Goal: Navigation & Orientation: Find specific page/section

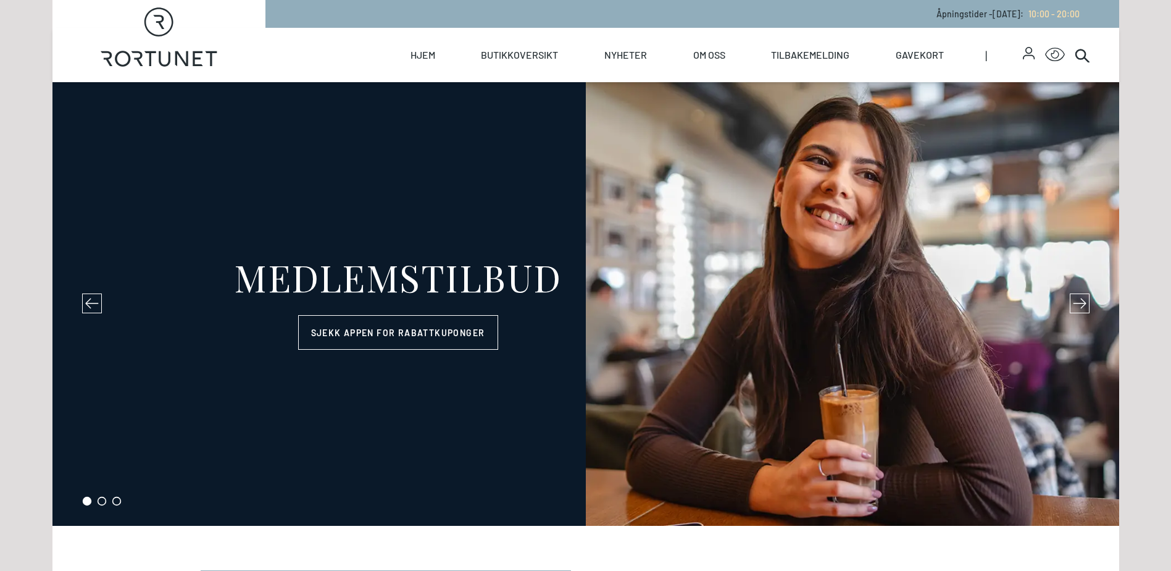
select select "NO"
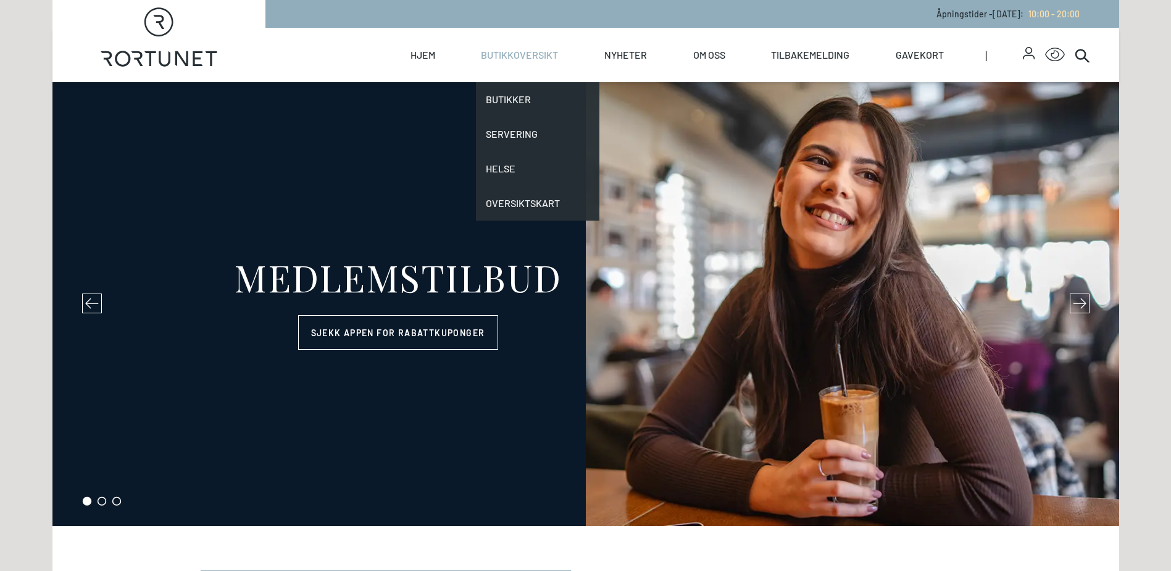
click at [501, 61] on link "Butikkoversikt" at bounding box center [519, 55] width 77 height 54
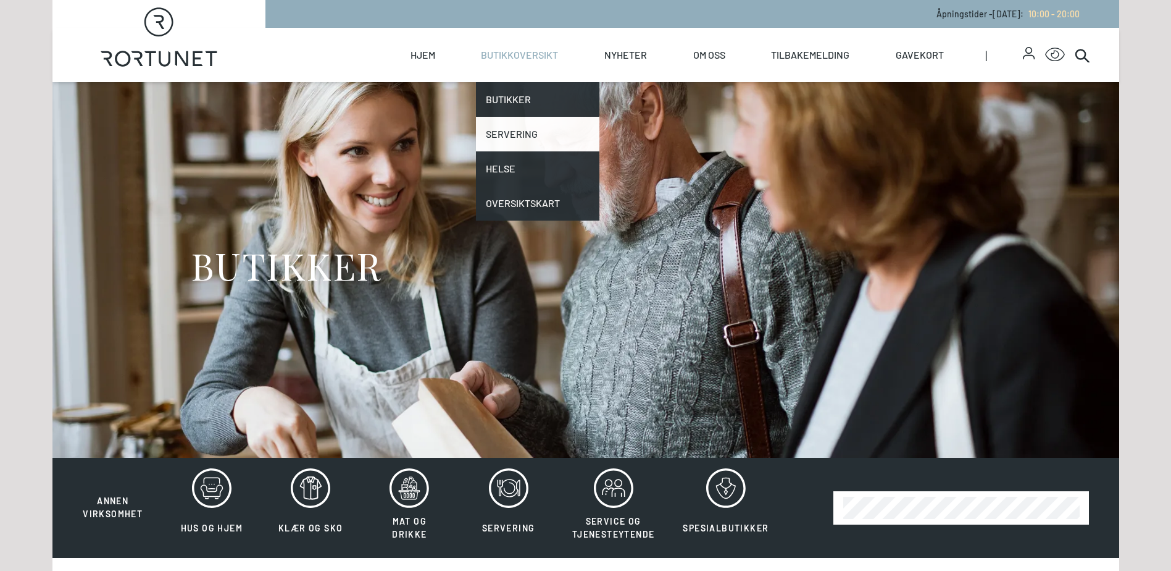
click at [527, 133] on link "Servering" at bounding box center [538, 134] width 124 height 35
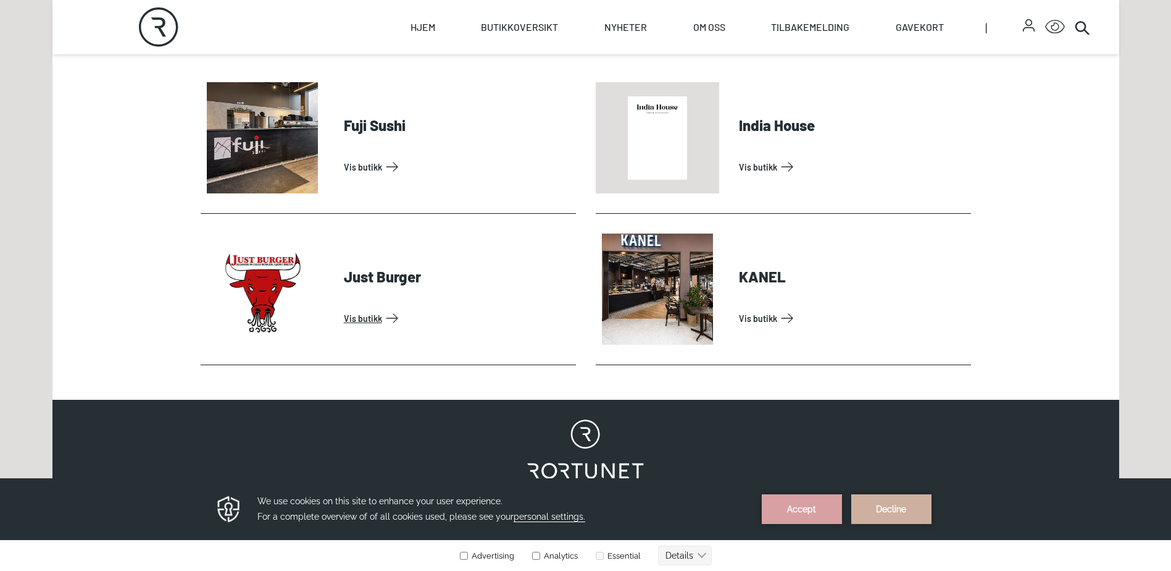
scroll to position [617, 0]
click at [344, 321] on link "Vis butikk" at bounding box center [457, 318] width 227 height 20
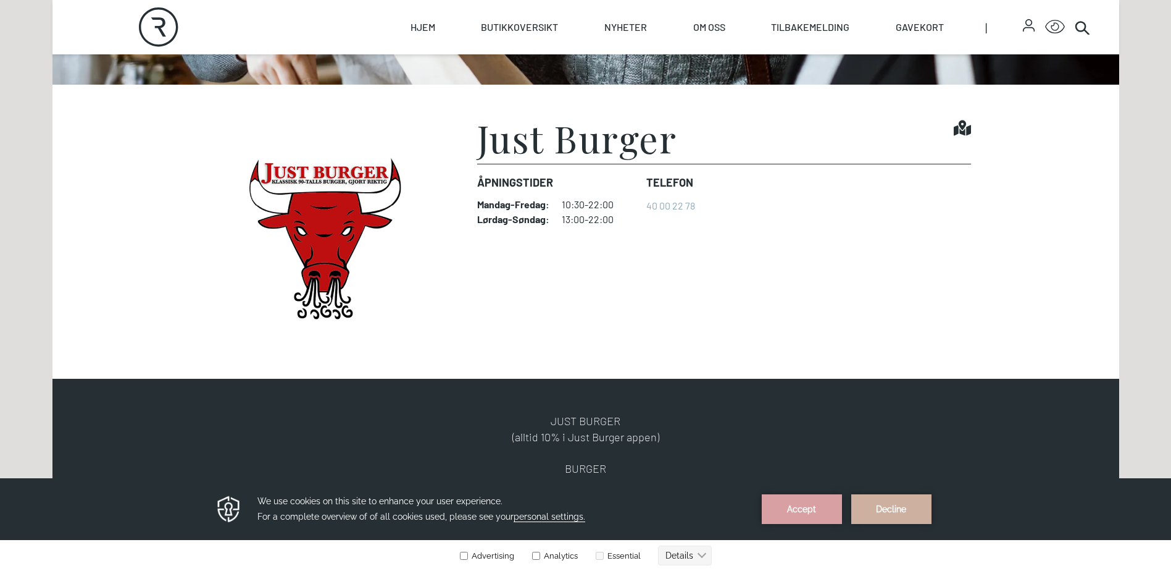
scroll to position [372, 0]
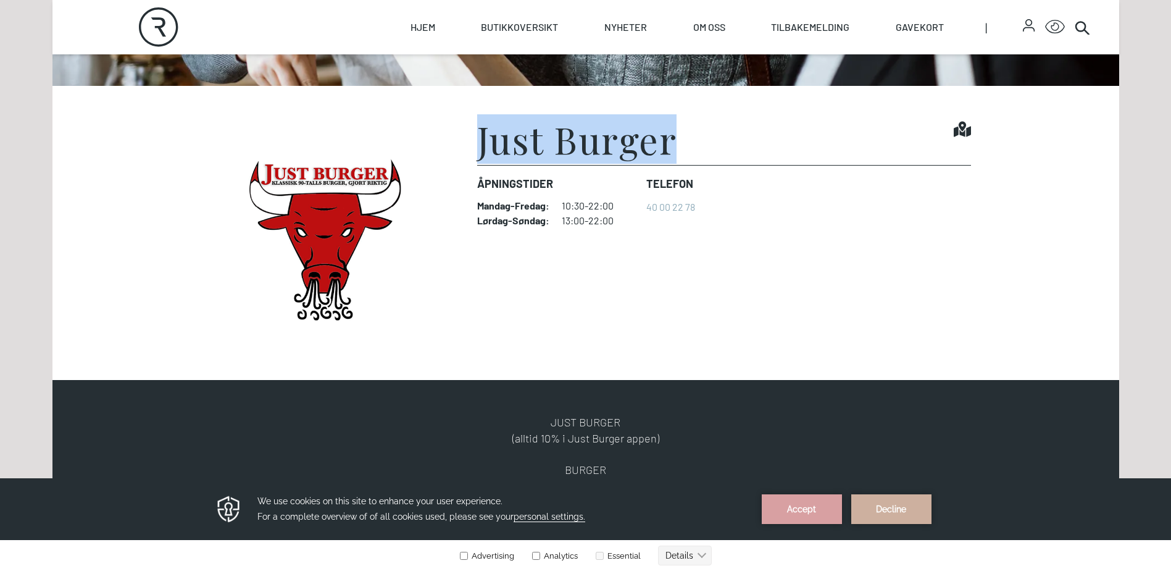
drag, startPoint x: 673, startPoint y: 143, endPoint x: 459, endPoint y: 148, distance: 213.7
click at [459, 148] on figure "Just Burger Find it! Åpningstider Mandag - Fredag : 10:30-22:00 Lørdag - Søndag…" at bounding box center [586, 232] width 771 height 225
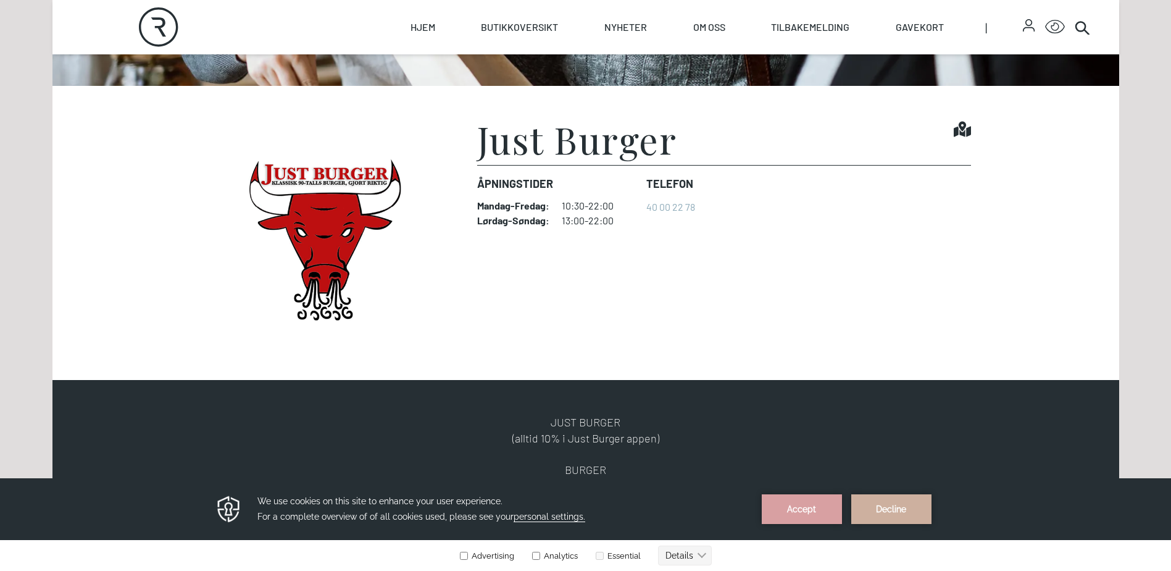
drag, startPoint x: 459, startPoint y: 148, endPoint x: 685, endPoint y: 113, distance: 228.6
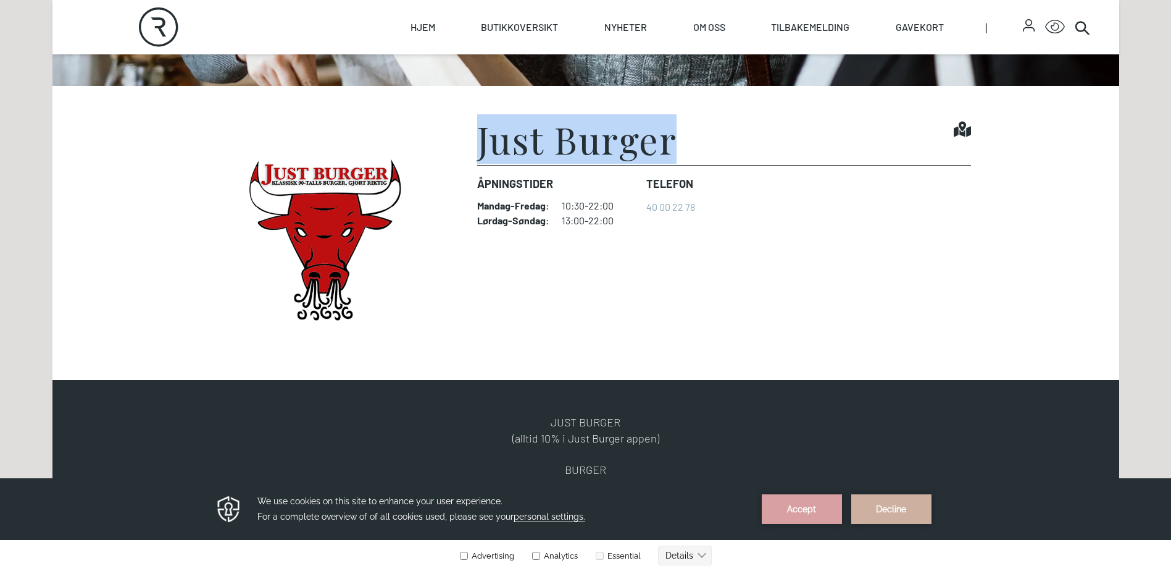
drag, startPoint x: 627, startPoint y: 144, endPoint x: 467, endPoint y: 144, distance: 159.9
click at [467, 144] on figure "Just Burger Find it! Åpningstider Mandag - Fredag : 10:30-22:00 Lørdag - Søndag…" at bounding box center [586, 232] width 771 height 225
copy h1 "Just Burger"
